Goal: Find specific fact: Find specific fact

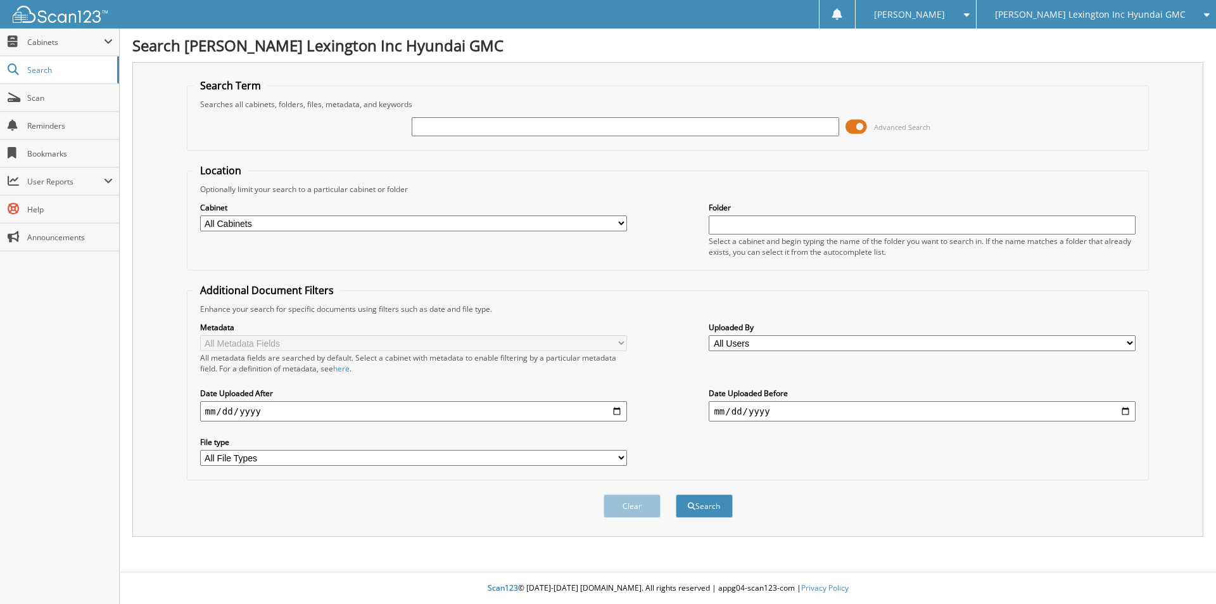
click at [464, 110] on div "Advanced Search" at bounding box center [668, 127] width 949 height 34
click at [461, 127] on input "text" at bounding box center [625, 126] width 427 height 19
type input "6212029"
click at [676, 494] on button "Search" at bounding box center [704, 505] width 57 height 23
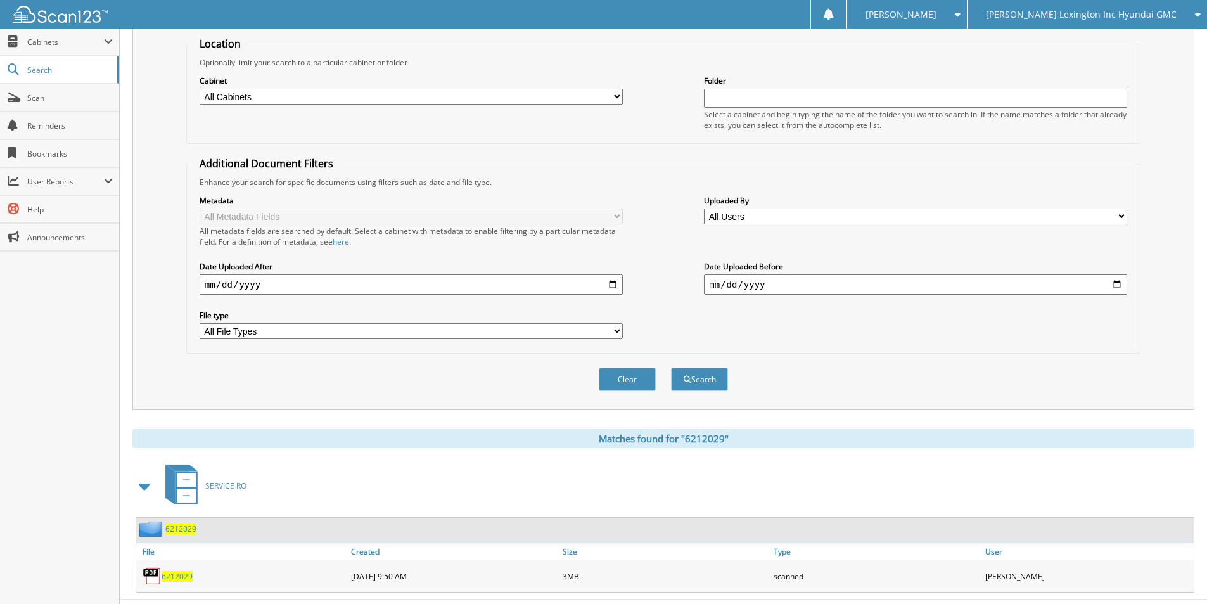
scroll to position [154, 0]
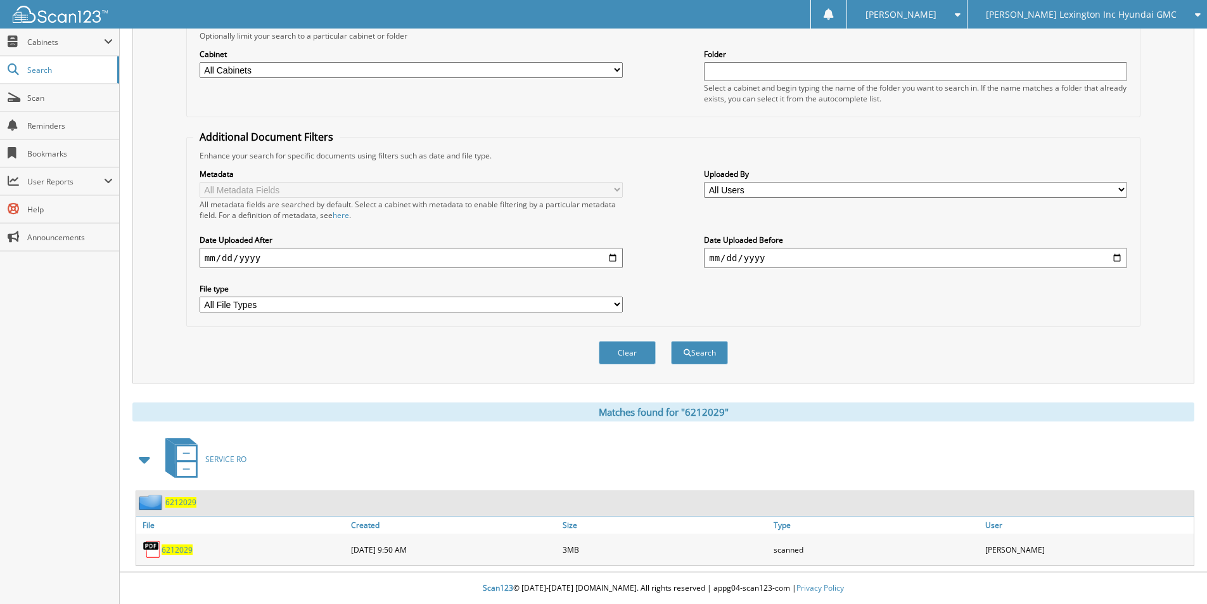
click at [175, 557] on div "6212029" at bounding box center [242, 549] width 212 height 25
click at [178, 552] on span "6212029" at bounding box center [177, 549] width 31 height 11
